Goal: Task Accomplishment & Management: Manage account settings

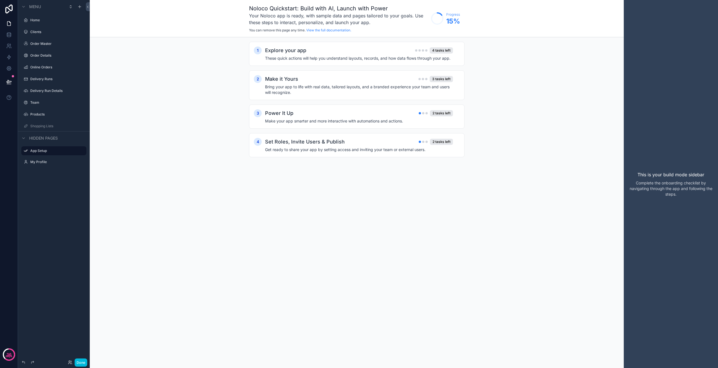
click at [44, 69] on label "Online Orders" at bounding box center [56, 67] width 53 height 4
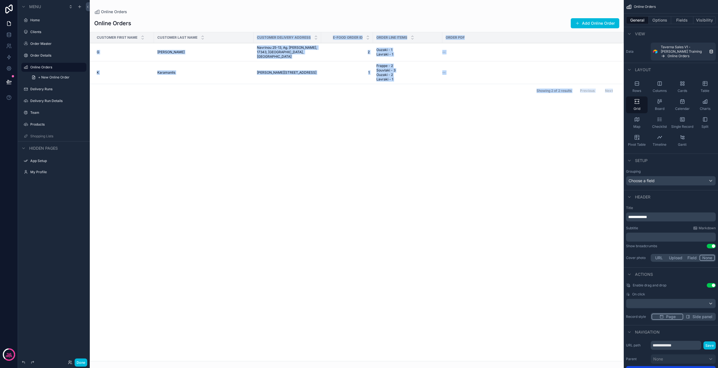
drag, startPoint x: 251, startPoint y: 43, endPoint x: 297, endPoint y: 49, distance: 46.4
click at [297, 49] on div "Online Orders Online Orders Add Online Order Customer First Name Customer Last …" at bounding box center [357, 181] width 534 height 362
click at [293, 109] on div "scrollable content" at bounding box center [357, 184] width 534 height 368
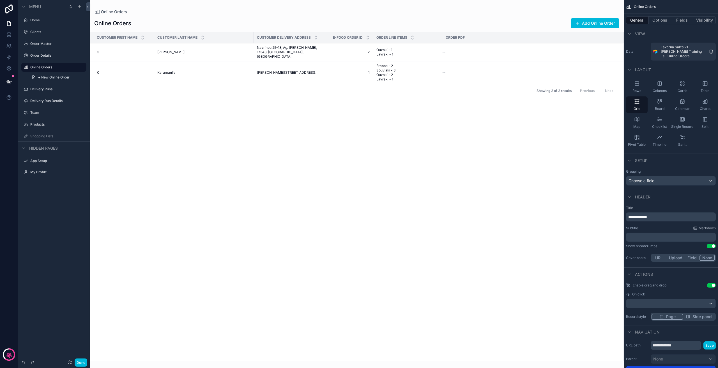
click at [43, 20] on label "Home" at bounding box center [56, 20] width 53 height 4
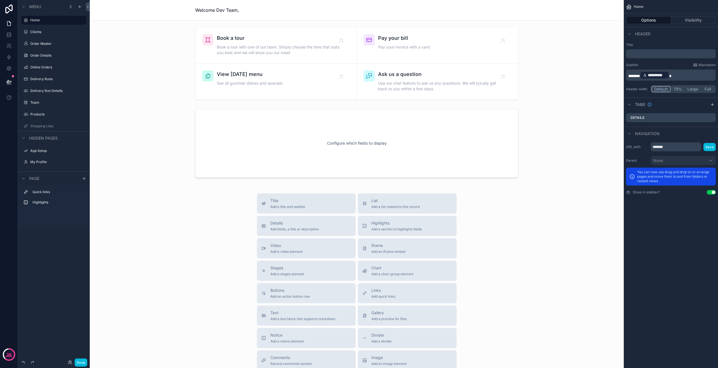
click at [51, 35] on div "Clients" at bounding box center [53, 31] width 63 height 9
click at [52, 34] on label "Clients" at bounding box center [56, 32] width 53 height 4
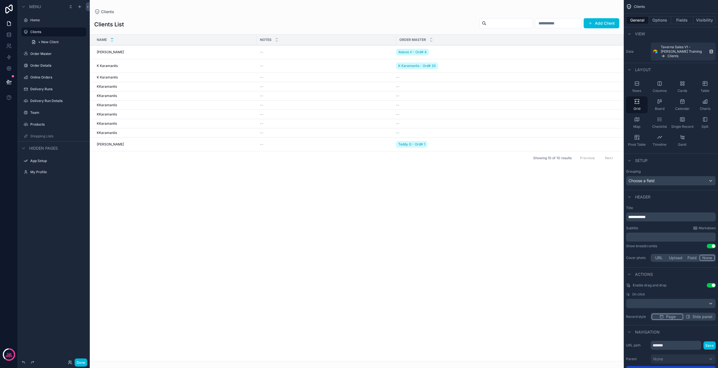
click at [599, 24] on div "scrollable content" at bounding box center [357, 184] width 534 height 368
click at [599, 24] on button "Add Client" at bounding box center [602, 23] width 36 height 10
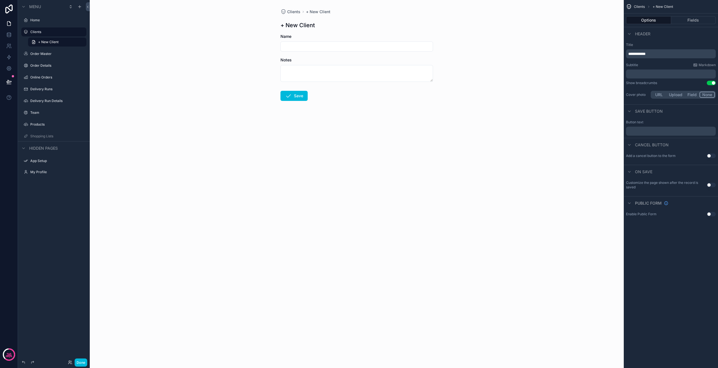
click at [316, 46] on input "scrollable content" at bounding box center [357, 47] width 152 height 8
click at [303, 75] on textarea "scrollable content" at bounding box center [357, 73] width 153 height 17
click at [240, 73] on div "Clients + New Client + New Client Name Notes Save" at bounding box center [357, 184] width 534 height 368
click at [215, 105] on div "Clients + New Client + New Client Name Notes Save" at bounding box center [357, 184] width 534 height 368
click at [42, 19] on label "Home" at bounding box center [56, 20] width 53 height 4
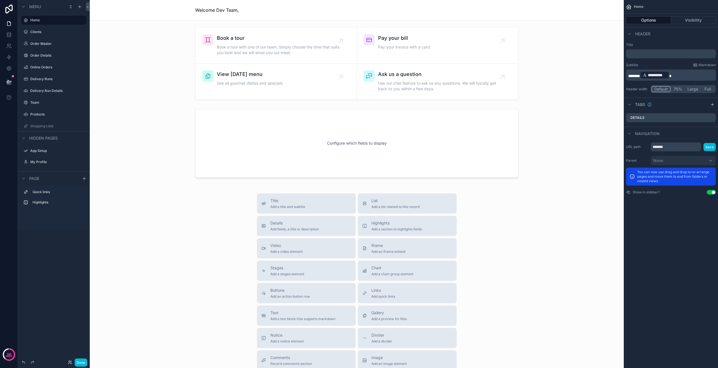
click at [51, 43] on label "Order Master" at bounding box center [56, 44] width 53 height 4
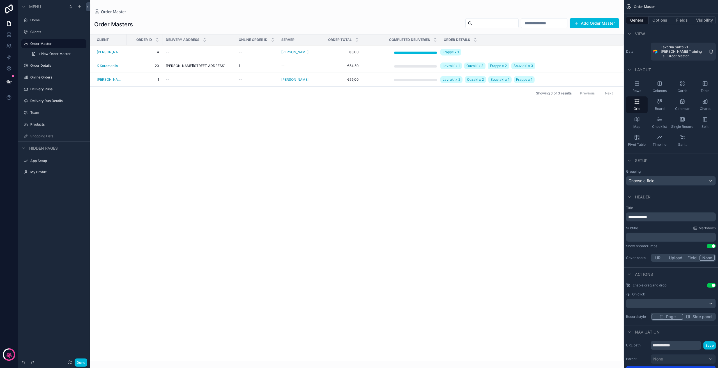
click at [45, 63] on div "Order Details" at bounding box center [57, 65] width 55 height 4
click at [43, 65] on label "Order Details" at bounding box center [56, 65] width 53 height 4
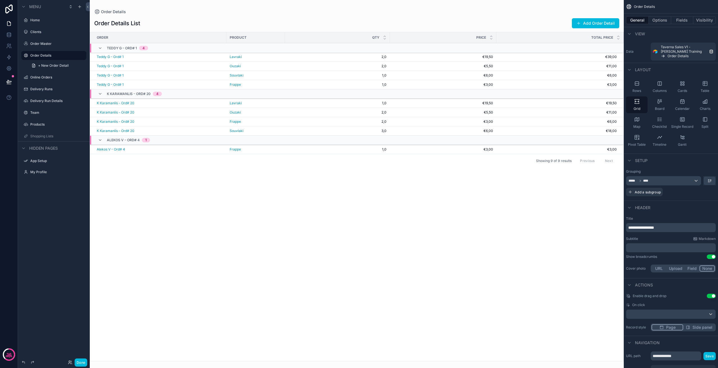
click at [58, 78] on label "Online Orders" at bounding box center [56, 77] width 53 height 4
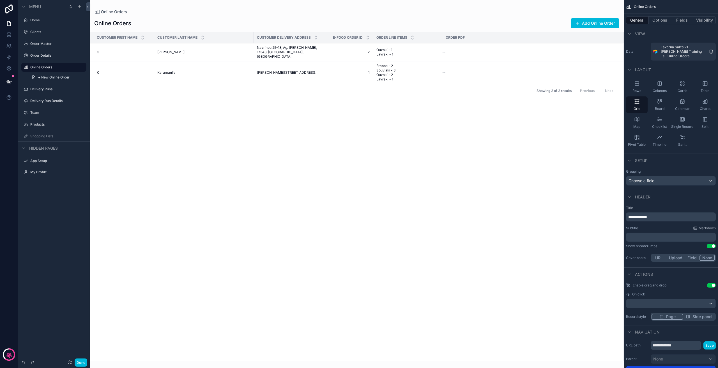
click at [56, 93] on div "Delivery Runs" at bounding box center [53, 89] width 63 height 9
click at [56, 91] on label "Delivery Runs" at bounding box center [56, 89] width 53 height 4
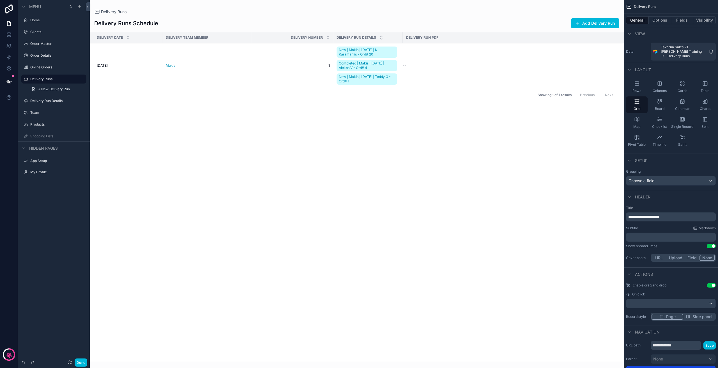
click at [56, 99] on label "Delivery Run Details" at bounding box center [56, 101] width 53 height 4
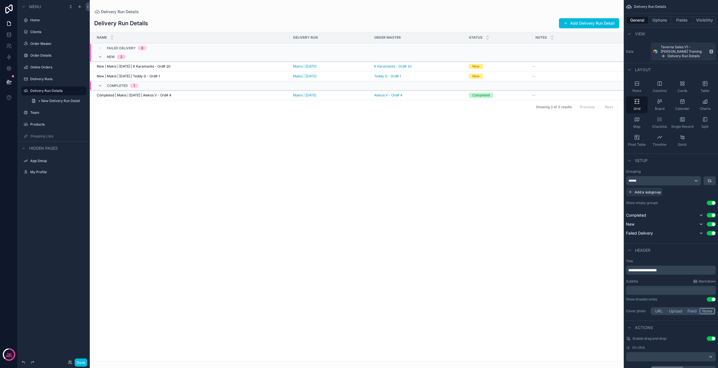
click at [51, 113] on label "Team" at bounding box center [56, 113] width 53 height 4
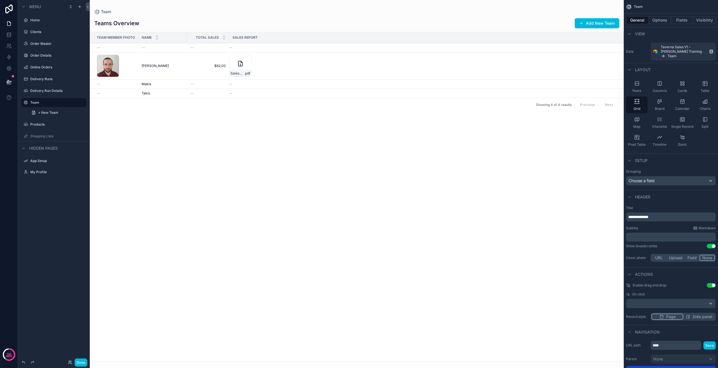
click at [50, 78] on label "Delivery Runs" at bounding box center [56, 79] width 53 height 4
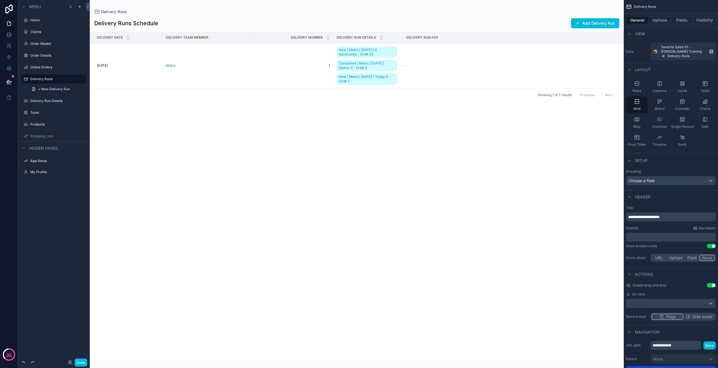
click at [522, 22] on div "scrollable content" at bounding box center [357, 184] width 534 height 368
click at [599, 24] on button "Add Delivery Run" at bounding box center [595, 23] width 48 height 10
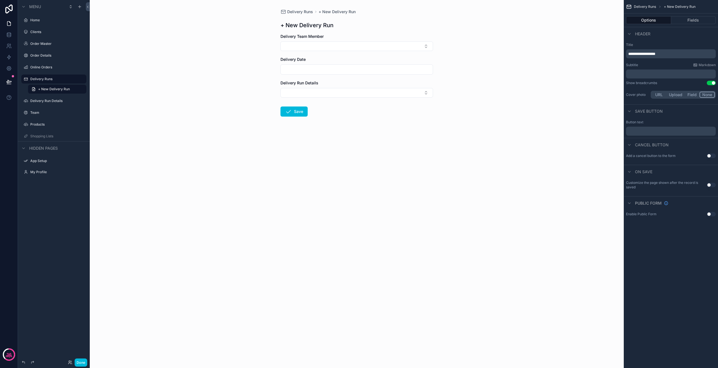
click at [248, 111] on div "Delivery Runs + New Delivery Run + New Delivery Run Delivery Team Member Delive…" at bounding box center [357, 184] width 534 height 368
click at [50, 70] on div "Online Orders" at bounding box center [57, 67] width 55 height 4
click at [59, 81] on label "Delivery Runs" at bounding box center [56, 79] width 53 height 4
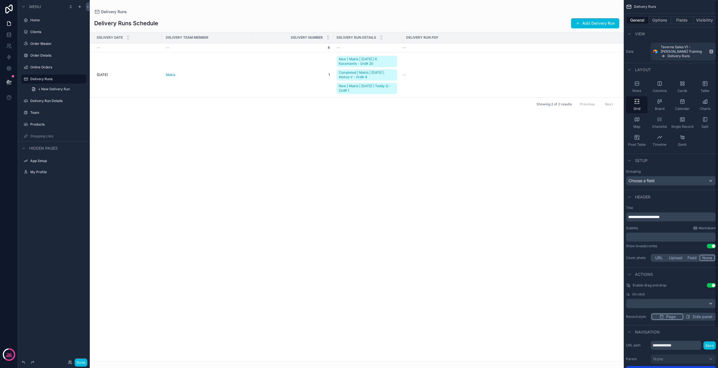
click at [591, 23] on button "Add Delivery Run" at bounding box center [595, 23] width 48 height 10
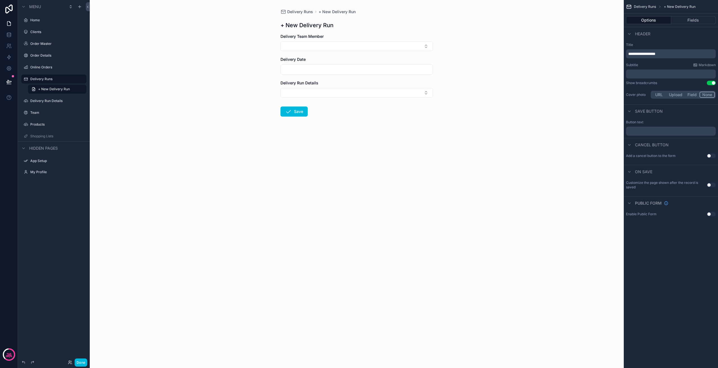
click at [312, 44] on button "Select Button" at bounding box center [357, 47] width 153 height 10
click at [335, 79] on div "[PERSON_NAME]" at bounding box center [357, 77] width 78 height 9
click at [313, 70] on input "scrollable content" at bounding box center [357, 71] width 152 height 8
click at [366, 141] on button "17" at bounding box center [367, 141] width 10 height 10
type input "**********"
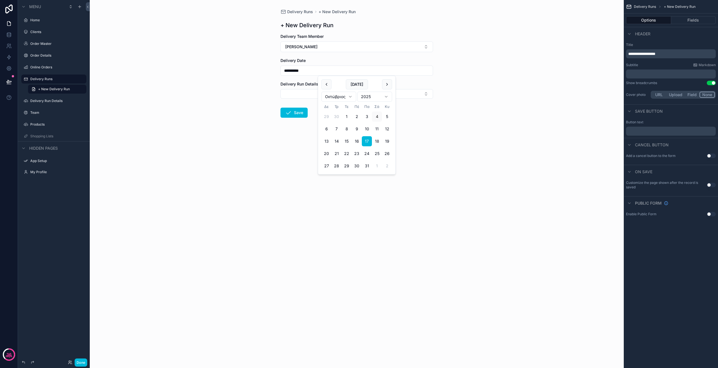
click at [298, 91] on button "Select Button" at bounding box center [357, 94] width 153 height 10
click at [339, 152] on span "New | Makis | [DATE] | Teddy G - Ord# 1" at bounding box center [353, 148] width 67 height 11
click at [226, 90] on div "**********" at bounding box center [357, 184] width 534 height 368
drag, startPoint x: 287, startPoint y: 95, endPoint x: 375, endPoint y: 93, distance: 88.1
click at [331, 95] on div "New | Makis | [DATE] | Teddy G - Ord# 1" at bounding box center [322, 95] width 74 height 6
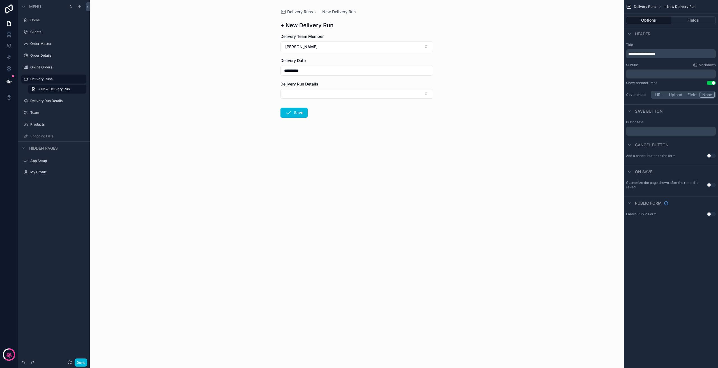
click at [318, 95] on button "Select Button" at bounding box center [357, 94] width 153 height 10
click at [250, 138] on div "**********" at bounding box center [357, 184] width 534 height 368
click at [49, 113] on label "Team" at bounding box center [56, 113] width 53 height 4
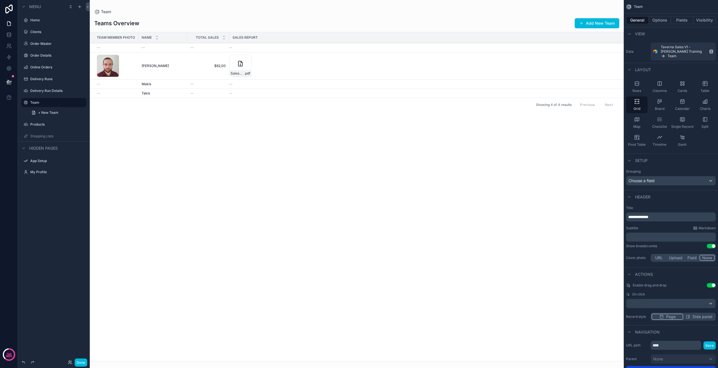
click at [49, 93] on label "Delivery Run Details" at bounding box center [56, 91] width 53 height 4
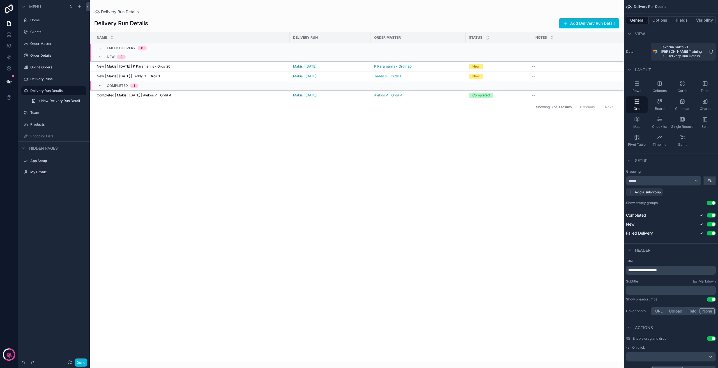
click at [51, 81] on label "Delivery Runs" at bounding box center [56, 79] width 53 height 4
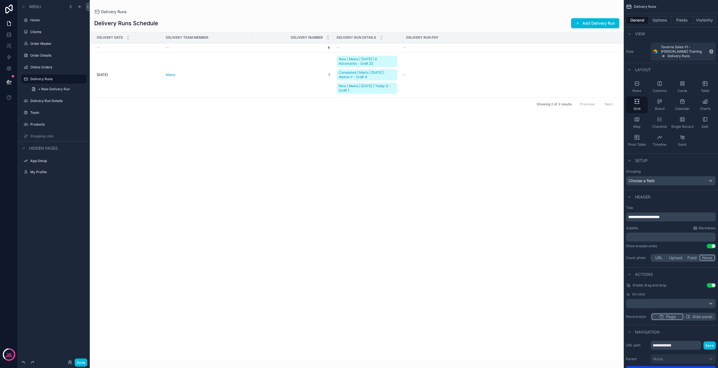
click at [54, 46] on div "Order Master" at bounding box center [57, 44] width 55 height 4
click at [55, 45] on label "Order Master" at bounding box center [56, 44] width 53 height 4
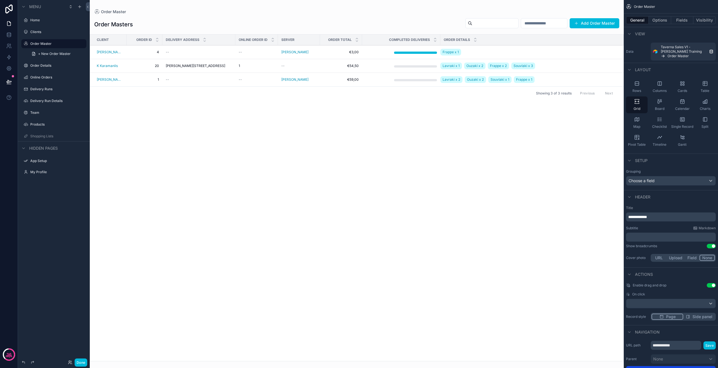
click at [55, 33] on label "Clients" at bounding box center [56, 32] width 53 height 4
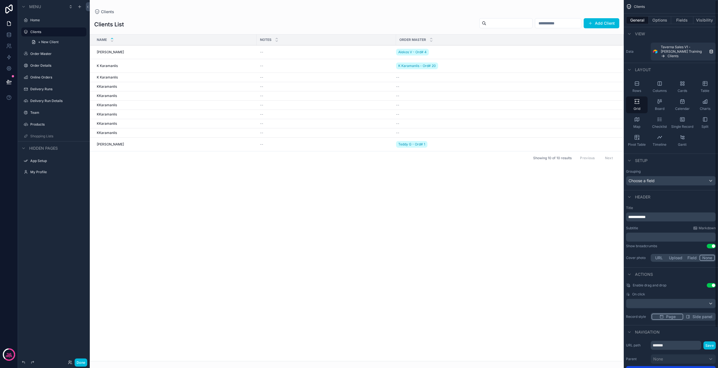
click at [608, 20] on div "scrollable content" at bounding box center [357, 184] width 534 height 368
click at [604, 22] on button "Add Client" at bounding box center [602, 23] width 36 height 10
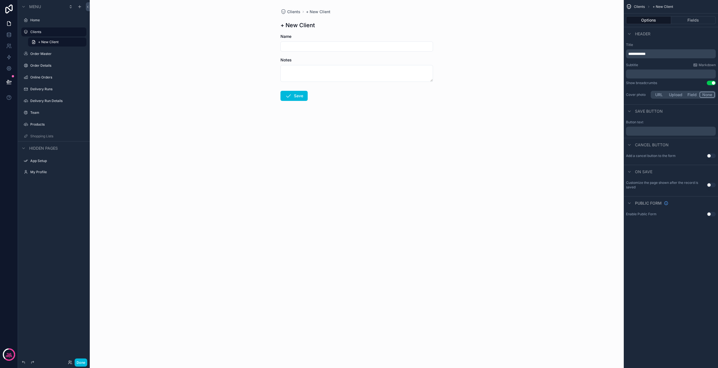
click at [306, 44] on input "scrollable content" at bounding box center [357, 47] width 152 height 8
click at [321, 75] on textarea "scrollable content" at bounding box center [357, 73] width 153 height 17
click at [242, 101] on div "Clients + New Client + New Client Name Notes Save" at bounding box center [357, 184] width 534 height 368
click at [44, 125] on label "Products" at bounding box center [56, 124] width 53 height 4
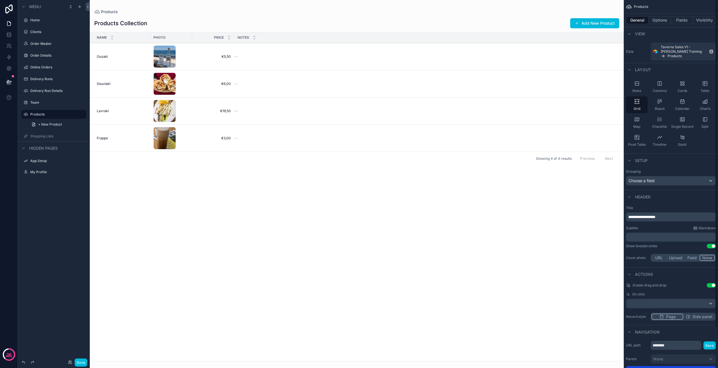
click at [607, 23] on div "scrollable content" at bounding box center [357, 184] width 534 height 368
click at [588, 25] on button "Add New Product" at bounding box center [594, 23] width 49 height 10
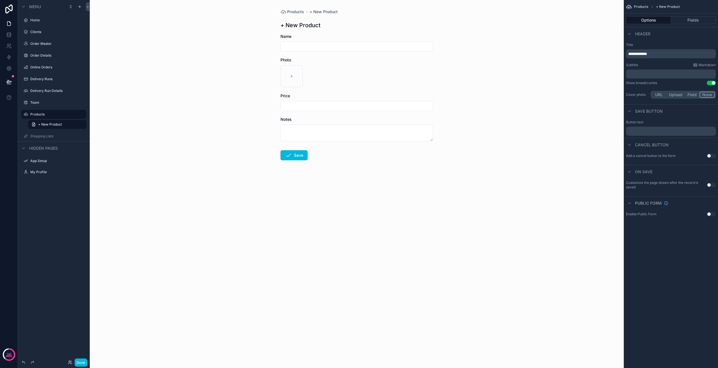
click at [310, 52] on form "Name Photo Price Notes Save" at bounding box center [357, 115] width 153 height 163
click at [314, 49] on input "scrollable content" at bounding box center [357, 47] width 152 height 8
click at [341, 84] on div "scrollable content" at bounding box center [357, 76] width 153 height 22
click at [295, 109] on input "scrollable content" at bounding box center [357, 106] width 152 height 8
click at [302, 127] on textarea "scrollable content" at bounding box center [357, 133] width 153 height 17
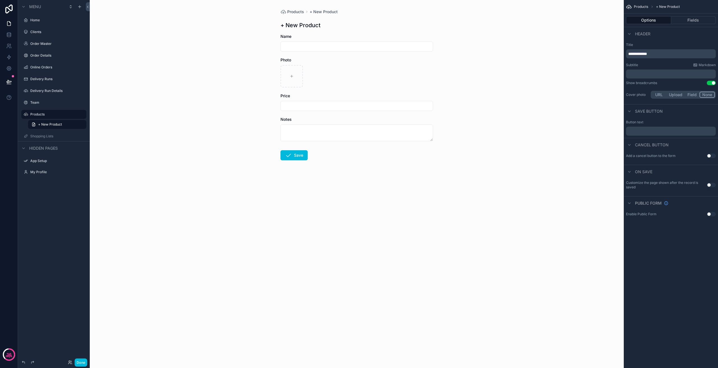
click at [195, 142] on div "Products + New Product + New Product Name Photo Price Notes Save" at bounding box center [357, 184] width 534 height 368
click at [53, 115] on label "Products" at bounding box center [56, 114] width 53 height 4
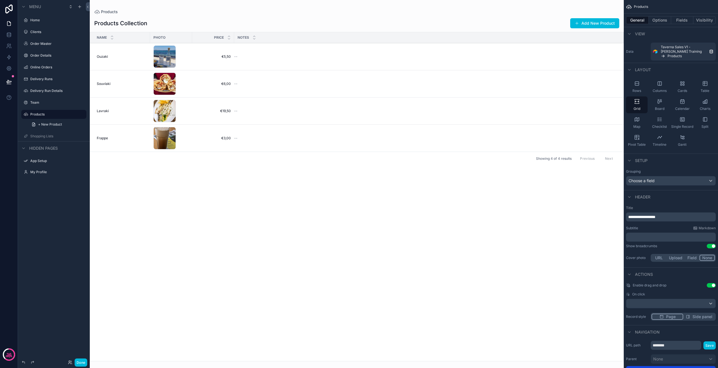
click at [52, 22] on div "Home" at bounding box center [57, 20] width 55 height 4
click at [55, 22] on label "Home" at bounding box center [56, 20] width 53 height 4
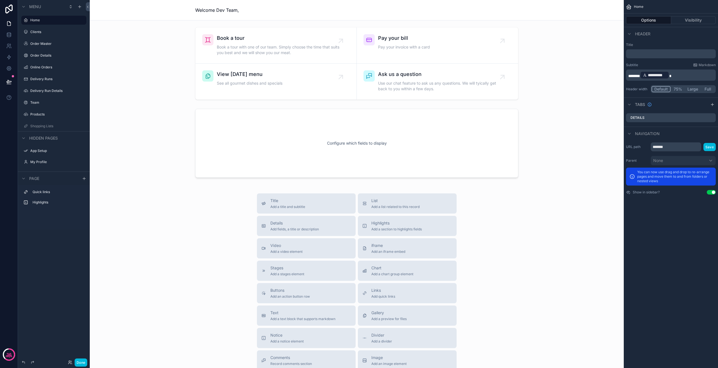
click at [55, 31] on label "Clients" at bounding box center [56, 32] width 53 height 4
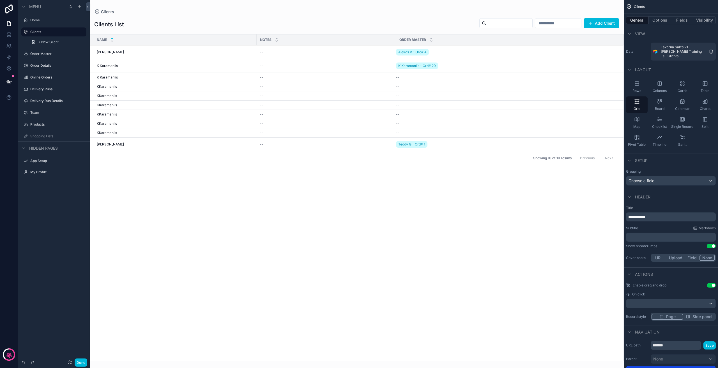
click at [48, 56] on div "Order Master" at bounding box center [57, 54] width 55 height 4
click at [51, 55] on label "Order Master" at bounding box center [56, 54] width 53 height 4
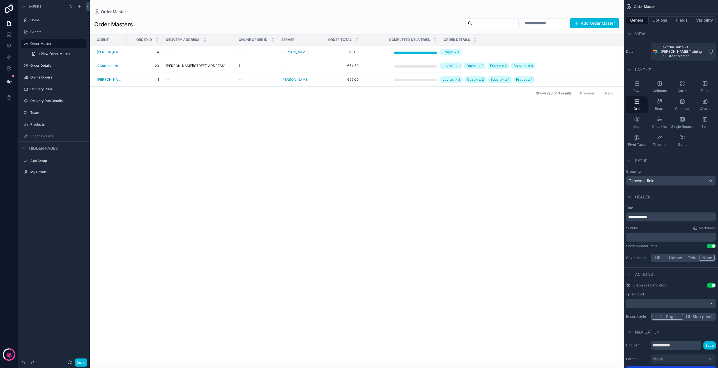
click at [50, 20] on label "Home" at bounding box center [56, 20] width 53 height 4
